Goal: Information Seeking & Learning: Learn about a topic

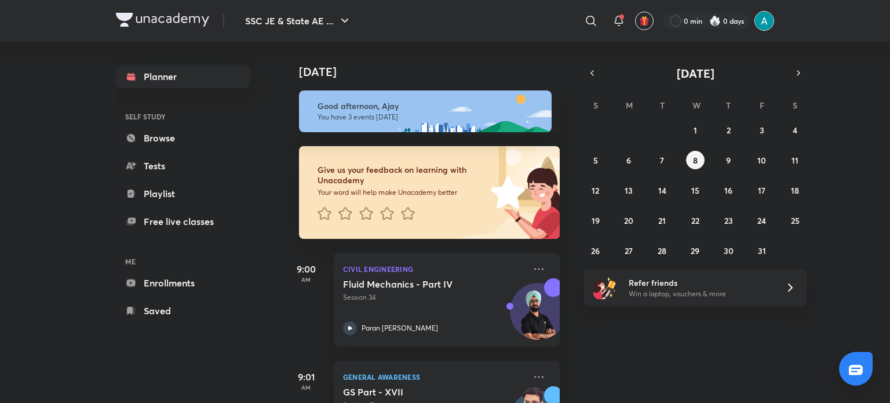
click at [762, 25] on img at bounding box center [764, 21] width 20 height 20
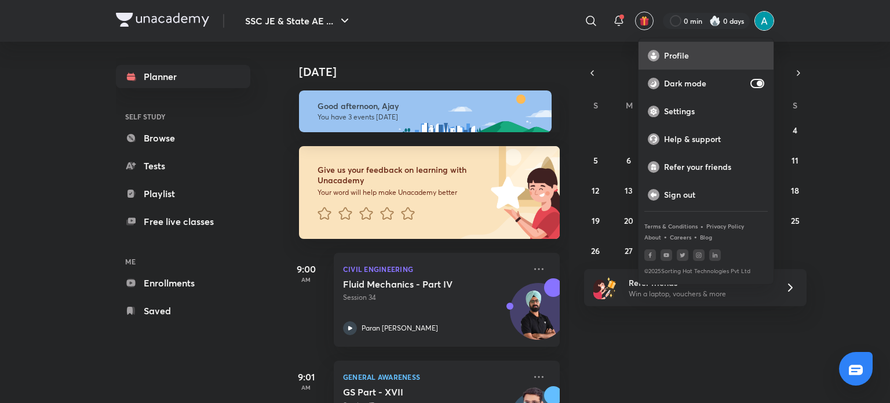
click at [684, 58] on p "Profile" at bounding box center [714, 55] width 100 height 10
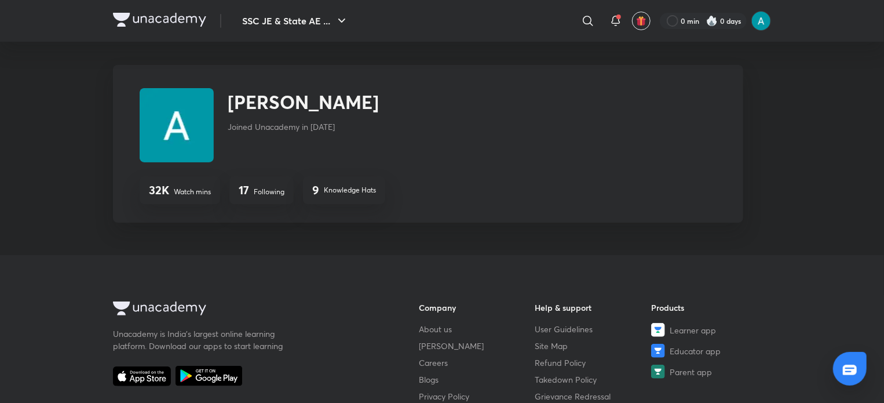
click at [261, 185] on div "17 Following" at bounding box center [261, 190] width 64 height 28
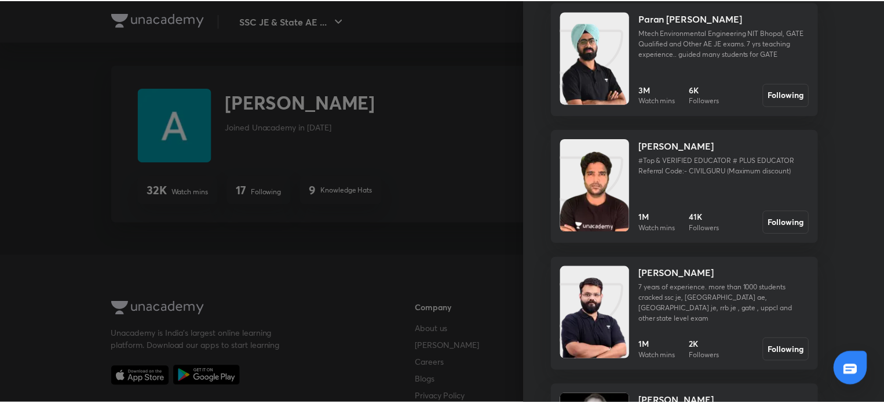
scroll to position [841, 0]
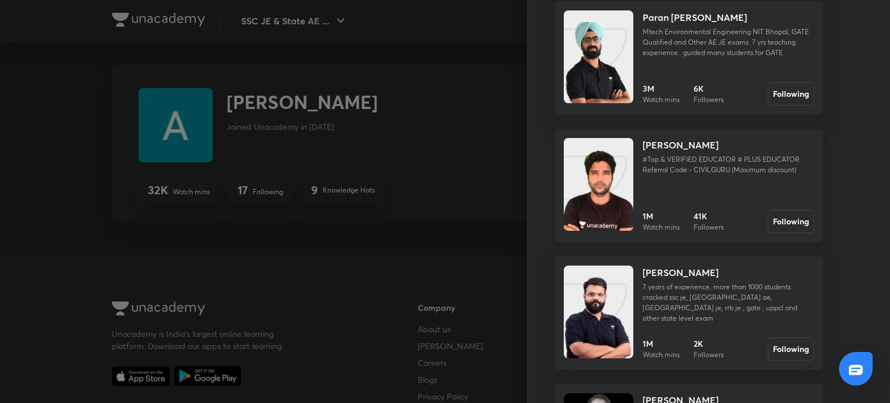
click at [663, 158] on p "#Top & VERIFIED EDUCATOR # PLUS EDUCATOR Referral Code:- CIVILGURU (Maximum dis…" at bounding box center [729, 164] width 172 height 21
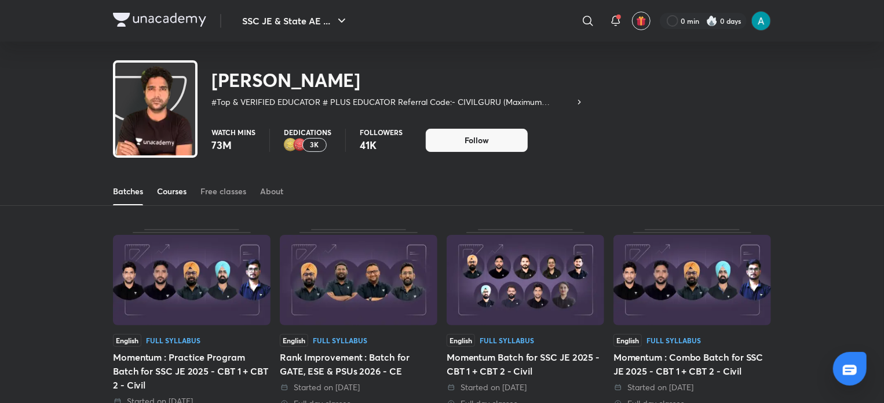
click at [174, 178] on link "Courses" at bounding box center [172, 191] width 30 height 28
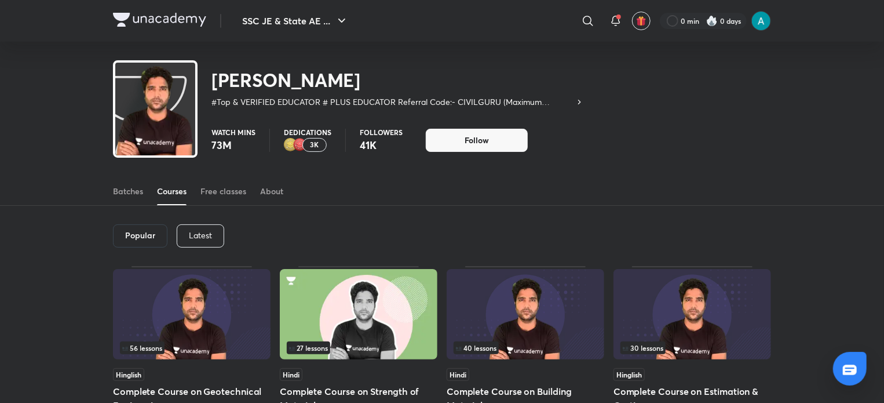
click at [205, 227] on div "Latest" at bounding box center [201, 235] width 48 height 23
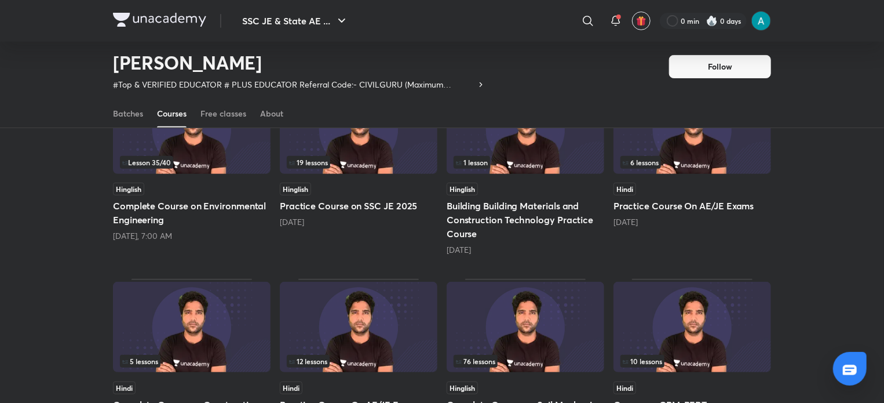
scroll to position [151, 0]
click at [320, 213] on div "Hinglish Practice Course on SSC JE 2025 [DATE]" at bounding box center [359, 205] width 158 height 45
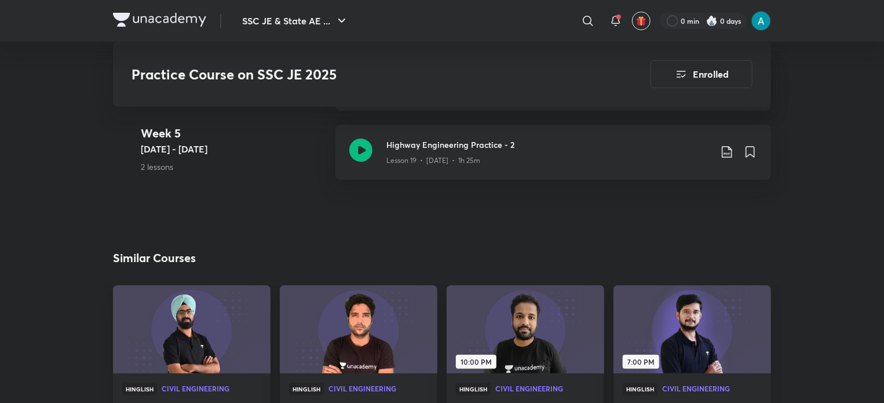
scroll to position [2185, 0]
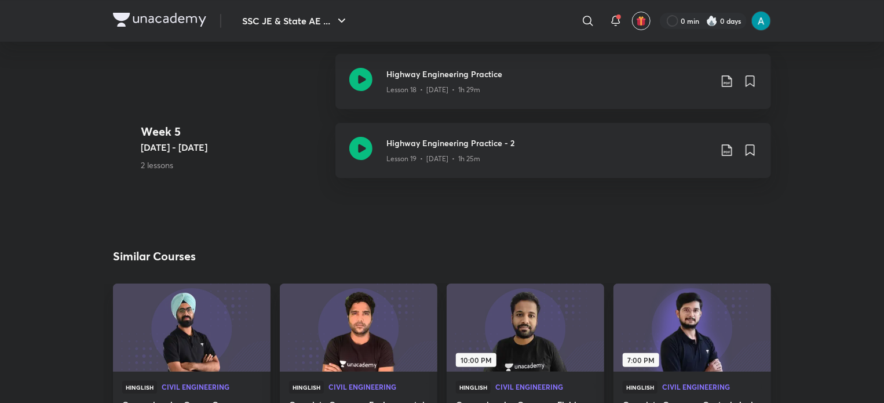
scroll to position [151, 0]
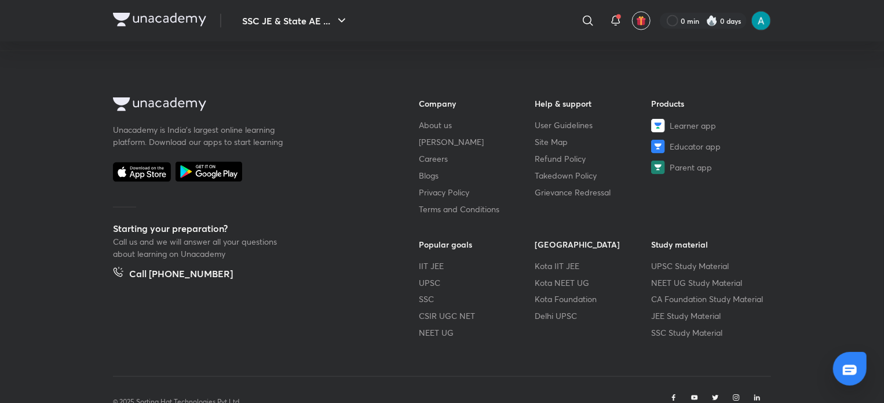
scroll to position [657, 0]
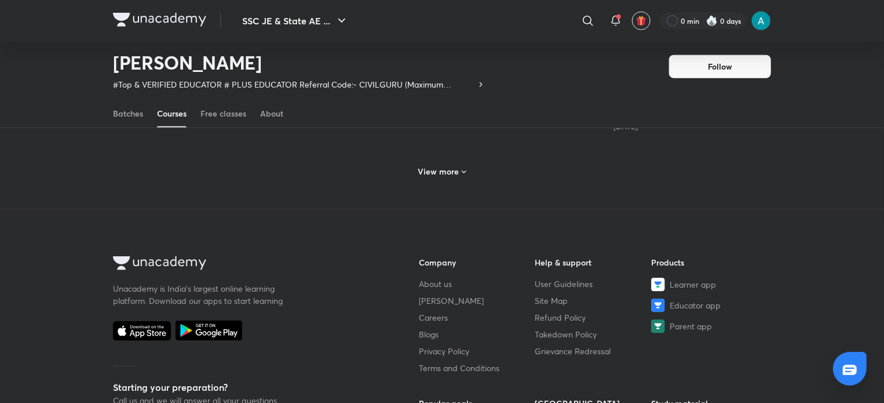
click at [433, 162] on div "View more" at bounding box center [442, 171] width 57 height 19
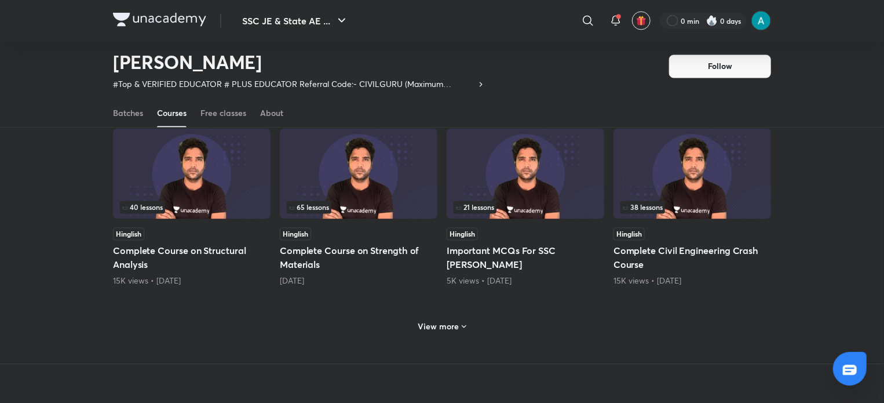
scroll to position [1056, 0]
click at [451, 312] on div "View more" at bounding box center [442, 324] width 658 height 30
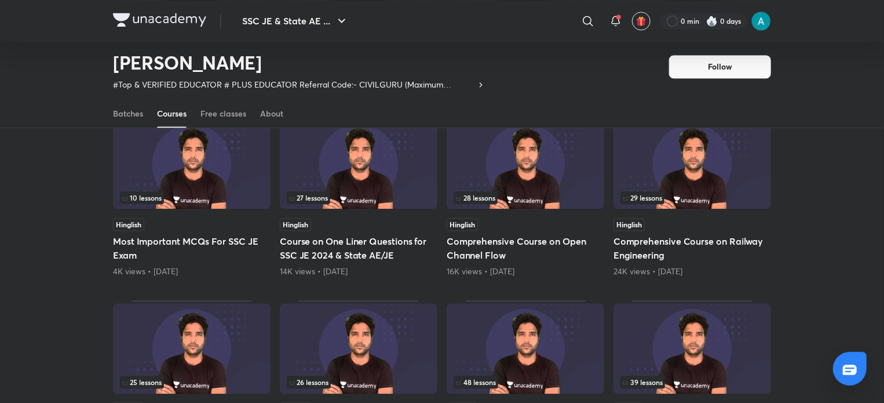
scroll to position [1249, 0]
click at [343, 240] on h5 "Course on One Liner Questions for SSC JE 2024 & State AE/JE" at bounding box center [359, 249] width 158 height 28
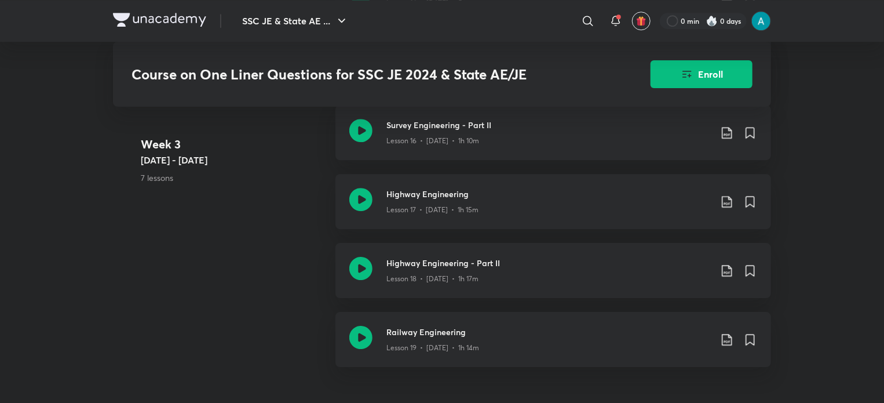
scroll to position [1876, 0]
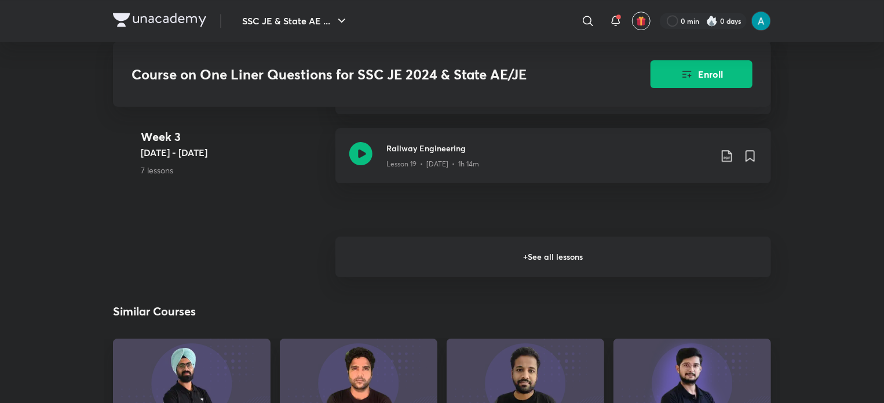
click at [528, 257] on h6 "+ See all lessons" at bounding box center [554, 256] width 436 height 41
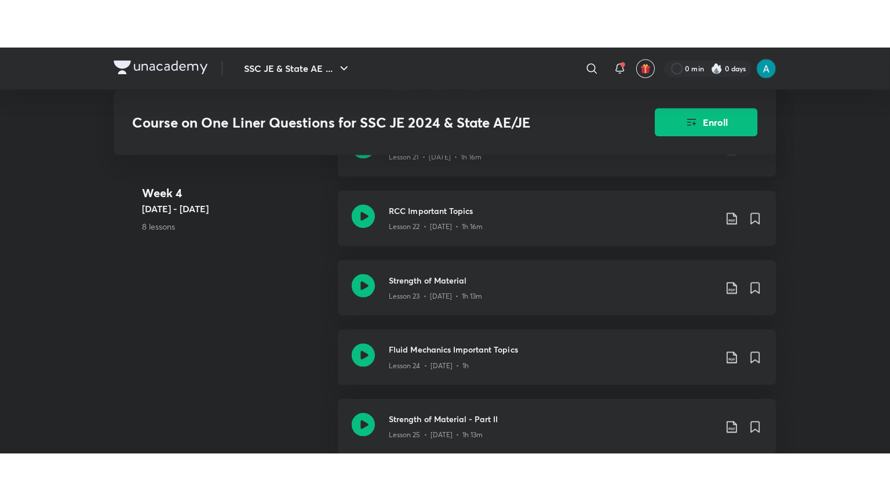
scroll to position [2168, 0]
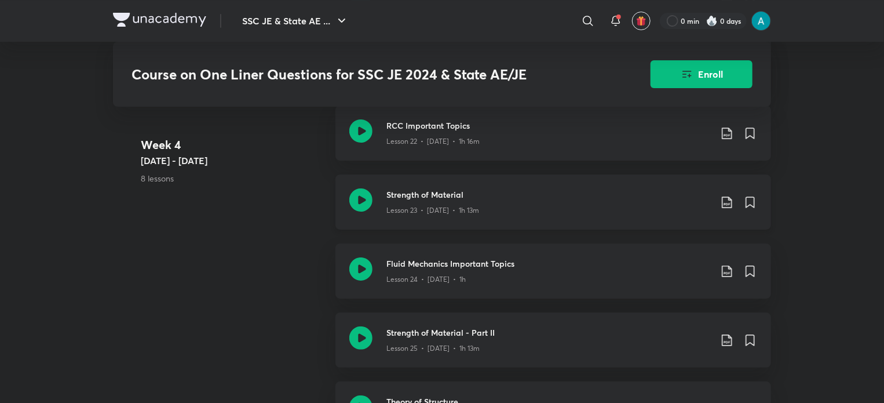
click at [487, 212] on div "Lesson 23 • [DATE] • 1h 13m" at bounding box center [549, 208] width 325 height 15
